Goal: Task Accomplishment & Management: Use online tool/utility

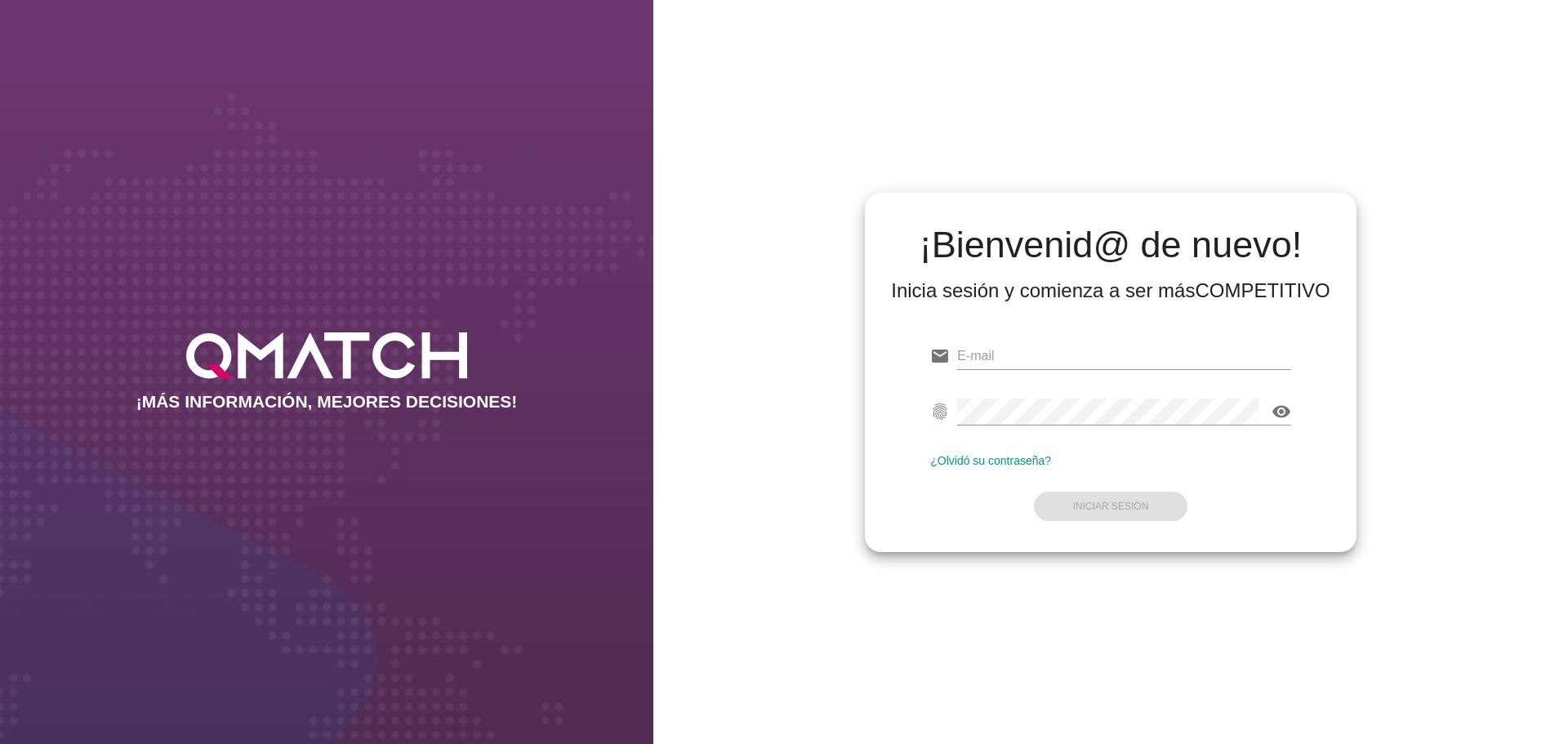
type input "[EMAIL_ADDRESS][DOMAIN_NAME]"
click at [1155, 499] on form "email [EMAIL_ADDRESS][DOMAIN_NAME] fingerprint visibility ¿Olvidó su contraseña…" at bounding box center [1110, 429] width 361 height 193
click at [1143, 500] on strong "Iniciar Sesión" at bounding box center [1110, 506] width 76 height 12
click at [1126, 511] on strong "Iniciar Sesión" at bounding box center [1110, 506] width 76 height 12
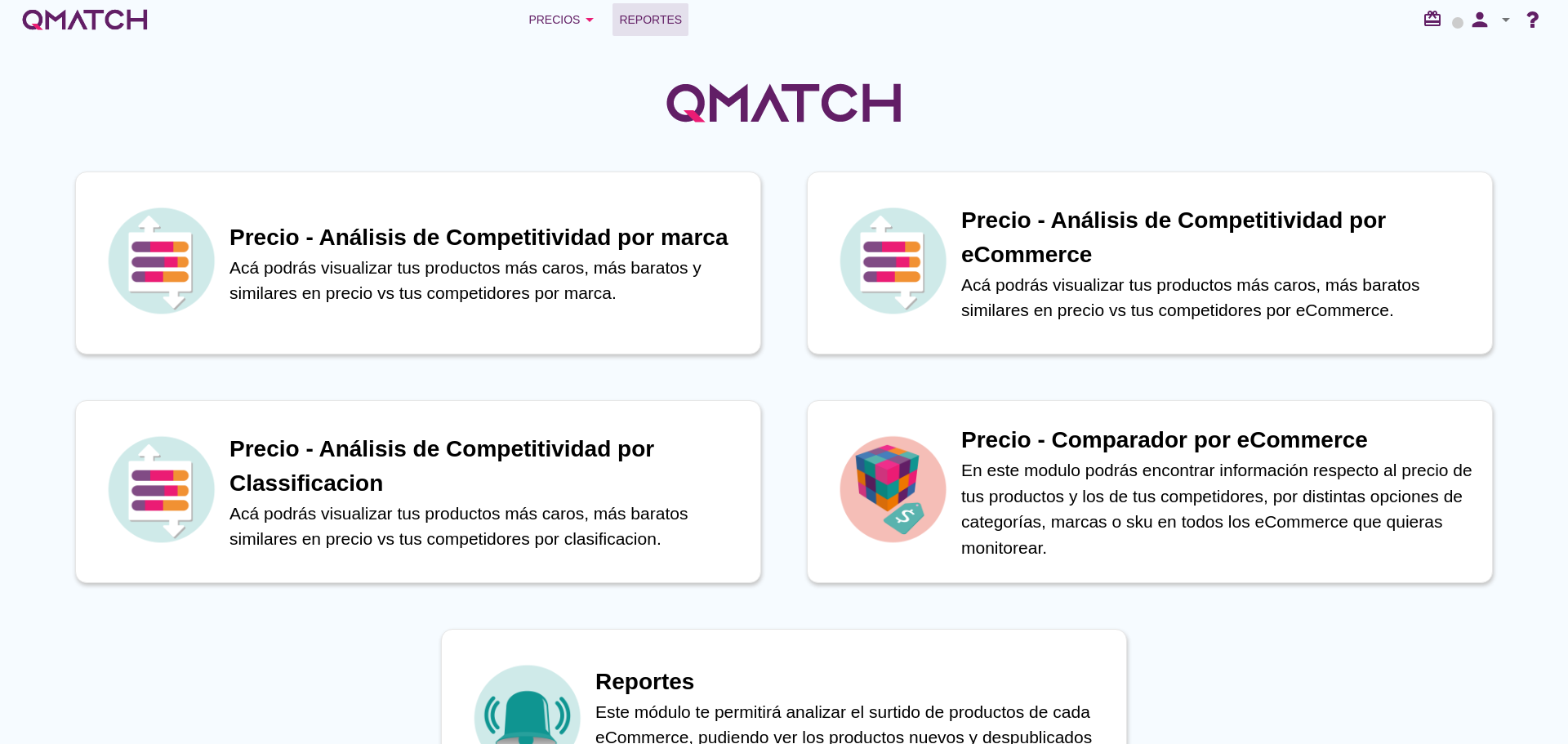
click at [649, 23] on span "Reportes" at bounding box center [650, 20] width 62 height 20
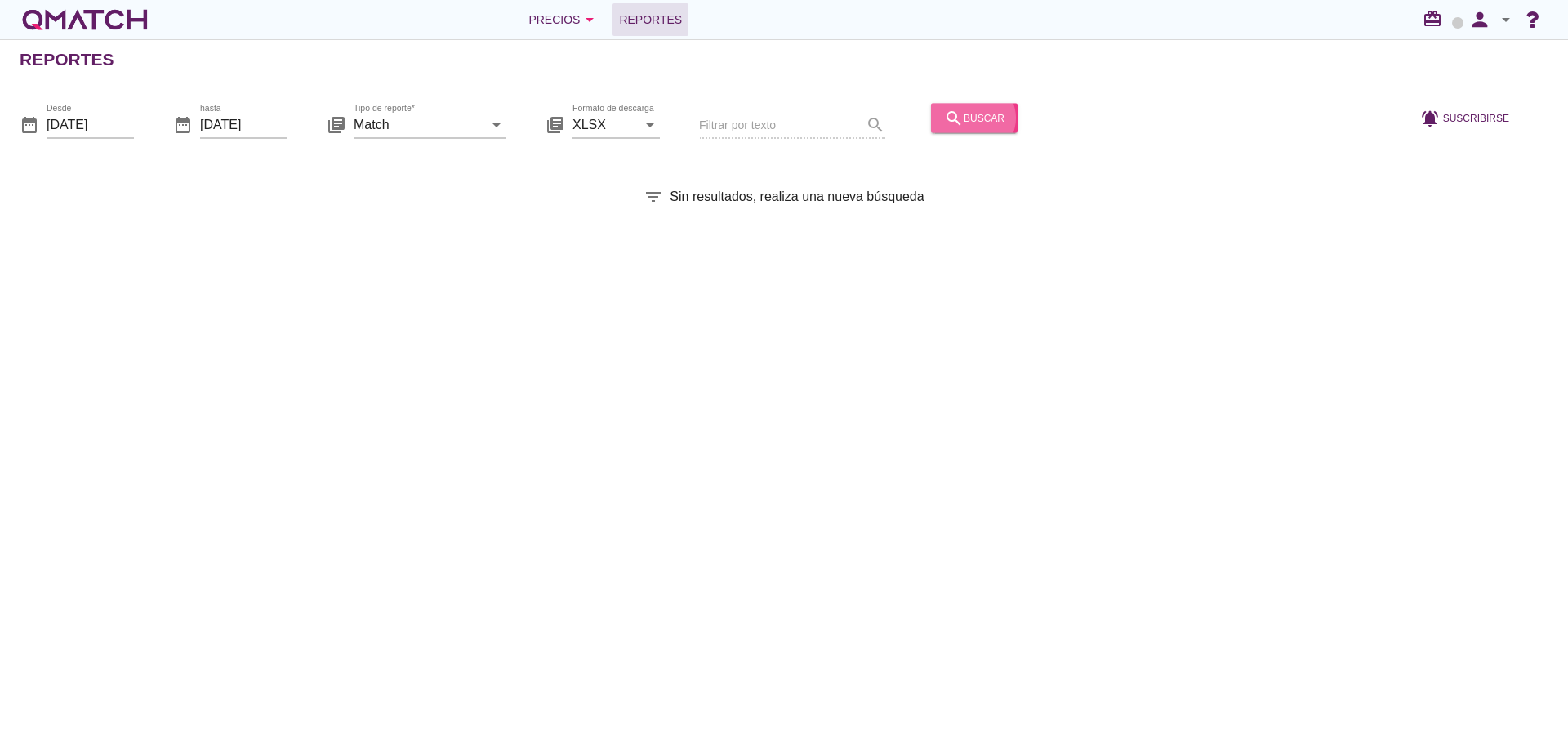
click at [950, 123] on div "search buscar" at bounding box center [974, 118] width 60 height 20
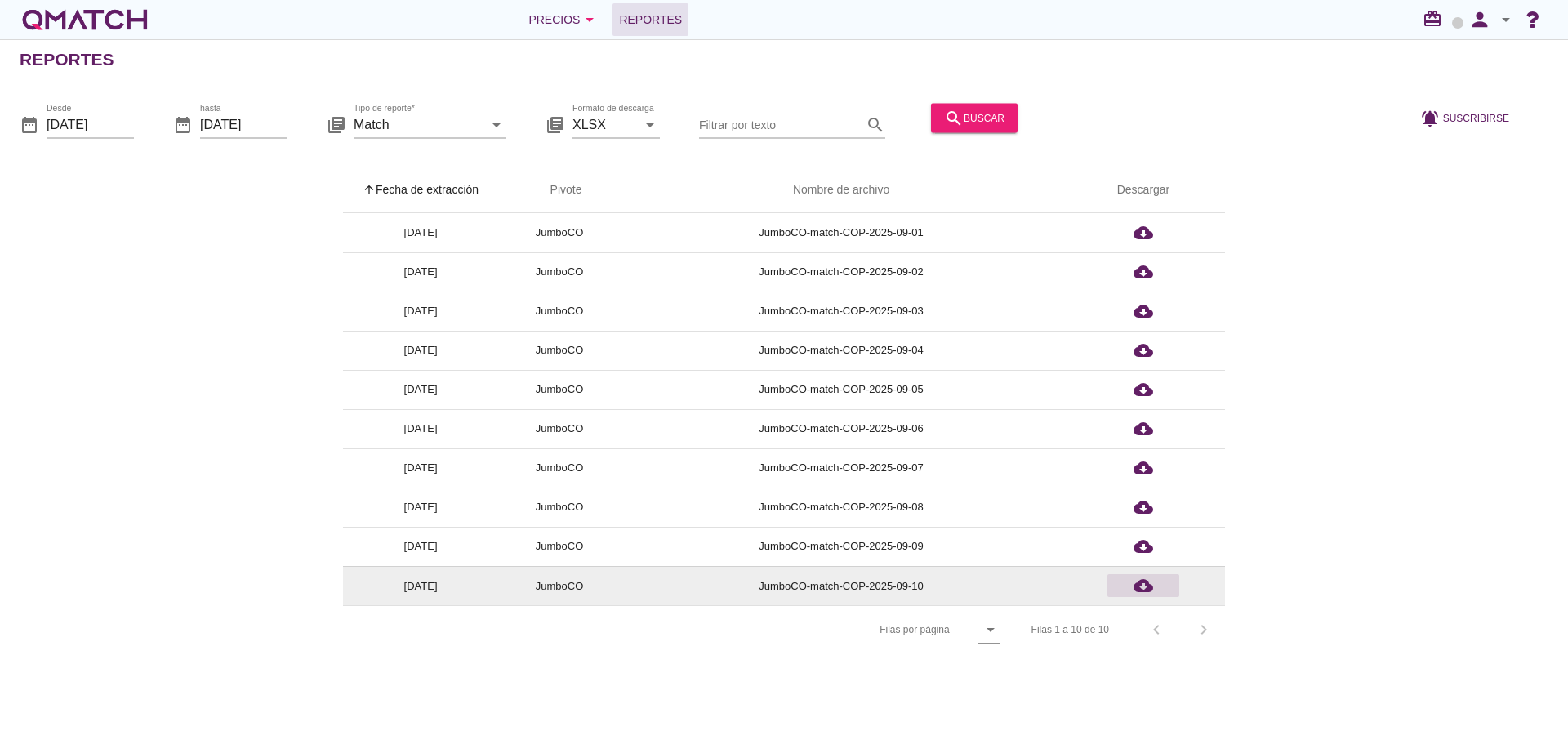
click at [1153, 590] on div "cloud_download" at bounding box center [1142, 585] width 58 height 20
